Goal: Check status: Check status

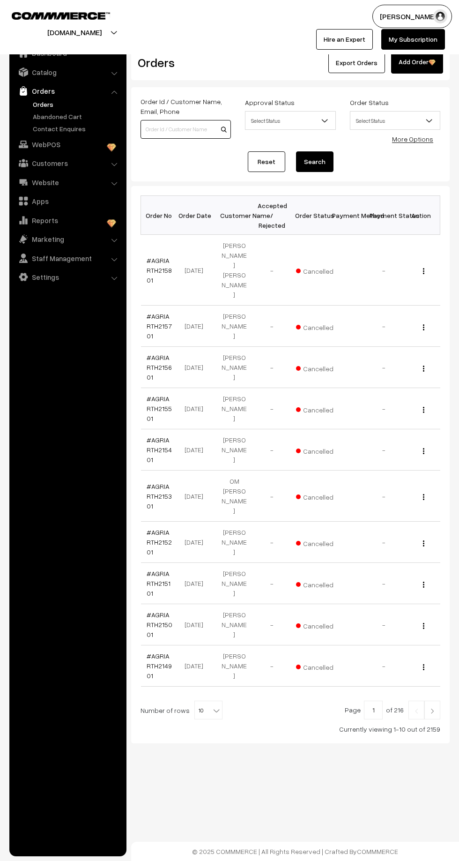
click at [192, 128] on input at bounding box center [186, 129] width 90 height 19
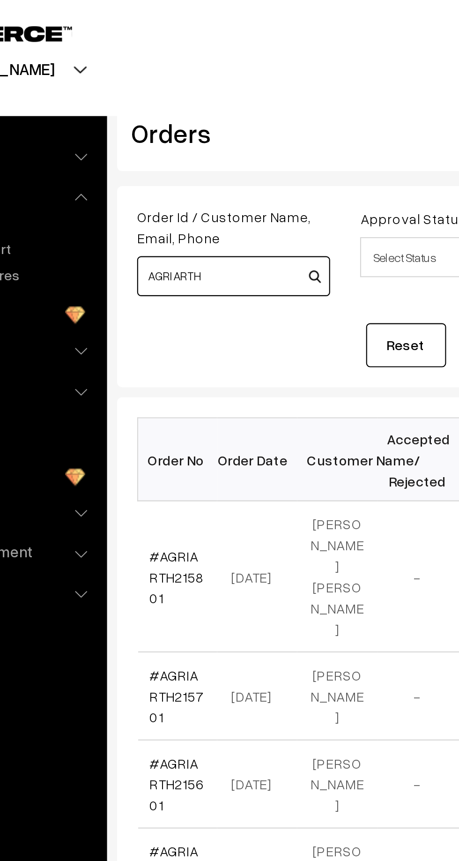
click at [183, 132] on input "AGRIARTH" at bounding box center [186, 129] width 90 height 19
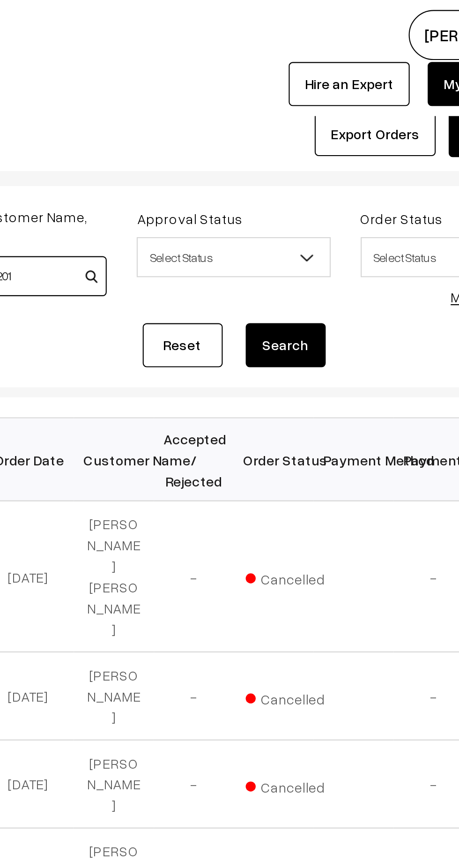
type input "AGRIARTH094201"
click at [329, 159] on button "Search" at bounding box center [315, 161] width 38 height 21
